Goal: Download file/media

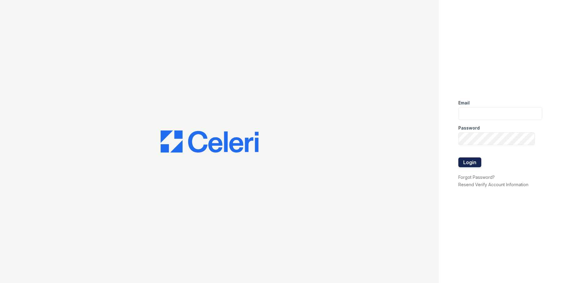
type input "csmith@trinity-pm.com"
click at [464, 161] on button "Login" at bounding box center [469, 162] width 23 height 10
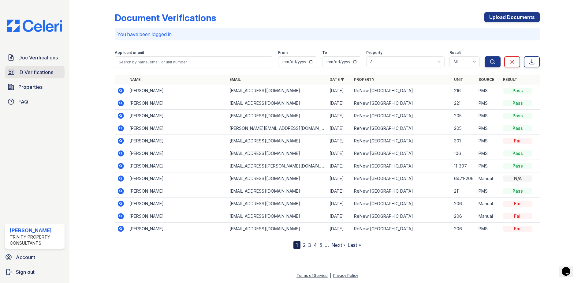
click at [42, 73] on span "ID Verifications" at bounding box center [35, 71] width 35 height 7
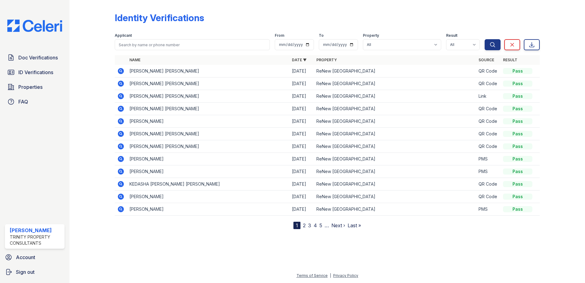
click at [120, 122] on icon at bounding box center [120, 120] width 7 height 7
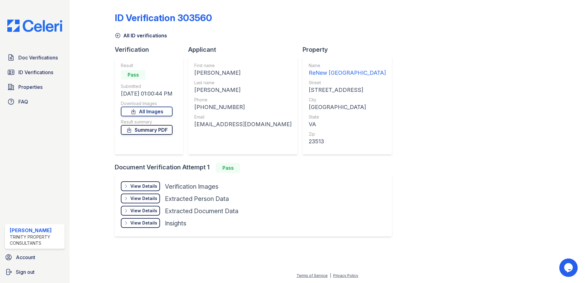
click at [158, 133] on link "Summary PDF" at bounding box center [147, 130] width 52 height 10
click at [164, 113] on link "All Images" at bounding box center [147, 111] width 52 height 10
